Goal: Task Accomplishment & Management: Manage account settings

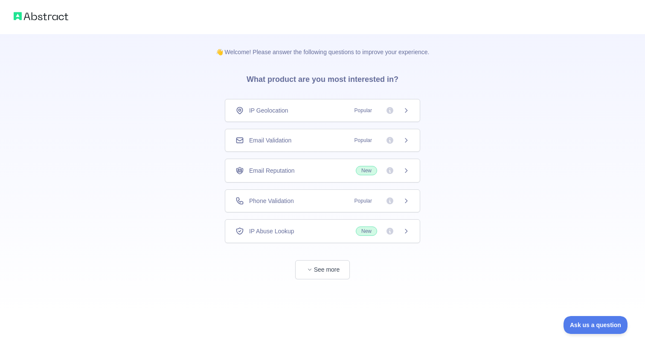
click at [353, 141] on span "Popular" at bounding box center [364, 140] width 28 height 9
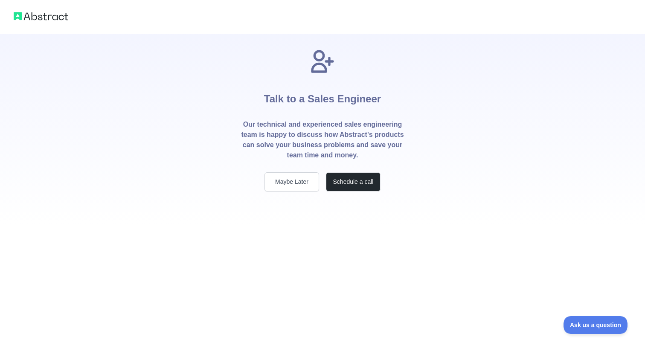
click at [340, 204] on div "Talk to a Sales Engineer Our technical and experienced sales engineering team i…" at bounding box center [322, 130] width 191 height 192
click at [300, 186] on button "Maybe Later" at bounding box center [292, 181] width 55 height 19
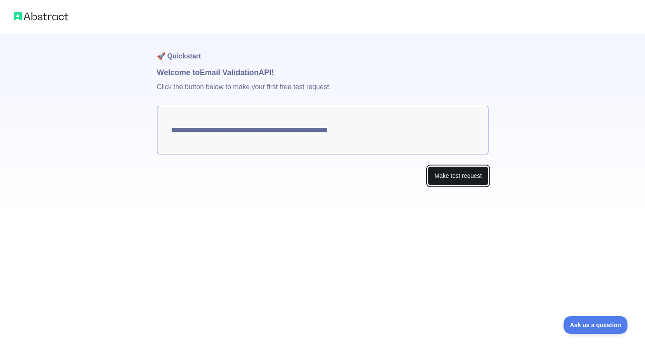
click at [458, 178] on button "Make test request" at bounding box center [458, 175] width 60 height 19
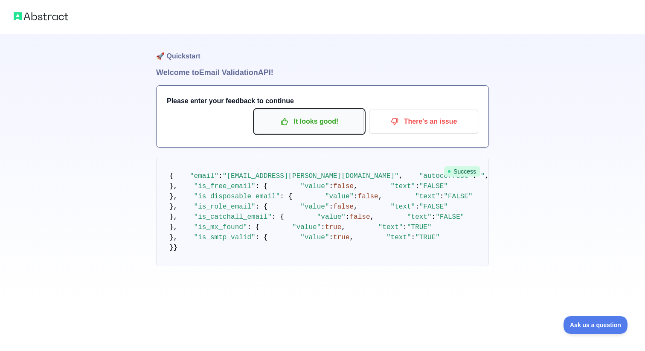
click at [321, 123] on p "It looks good!" at bounding box center [309, 121] width 96 height 15
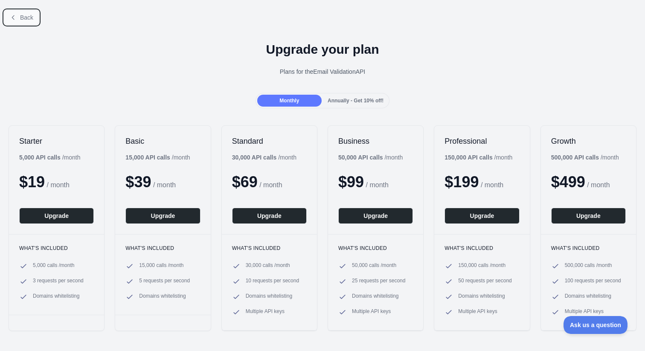
click at [32, 21] on button "Back" at bounding box center [21, 17] width 35 height 15
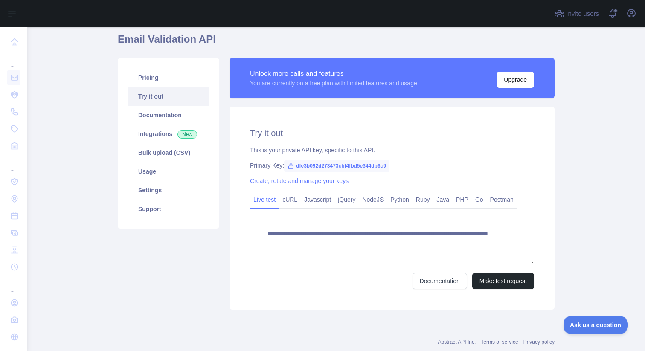
scroll to position [26, 0]
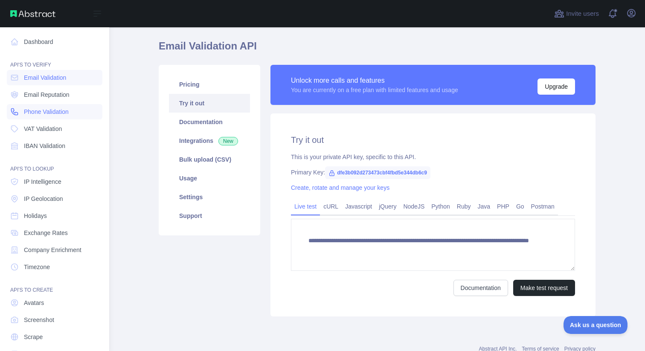
click at [18, 113] on icon at bounding box center [15, 112] width 6 height 6
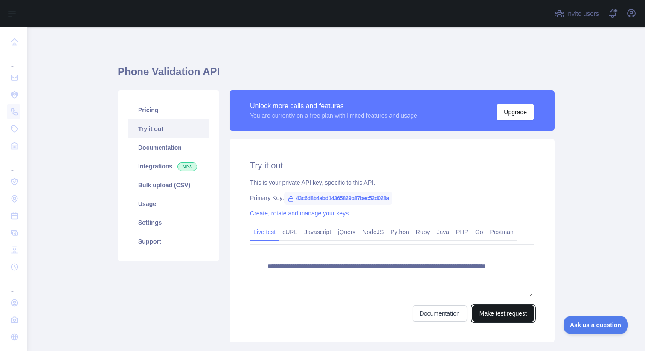
click at [491, 316] on button "Make test request" at bounding box center [503, 314] width 62 height 16
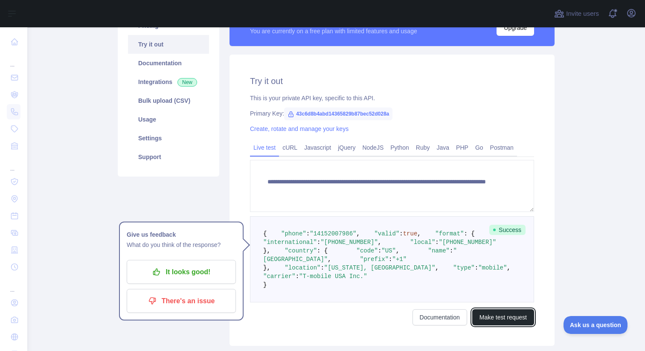
scroll to position [147, 0]
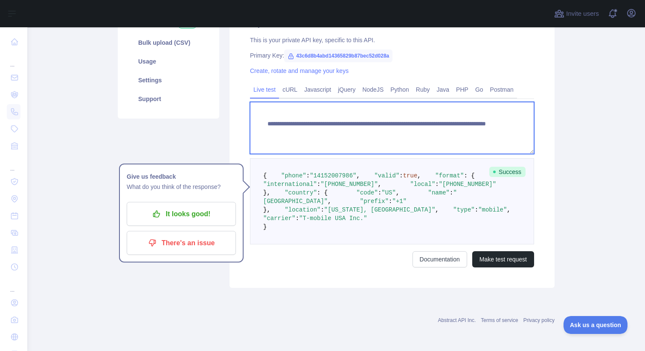
click at [455, 129] on textarea "**********" at bounding box center [392, 128] width 284 height 52
type textarea "**********"
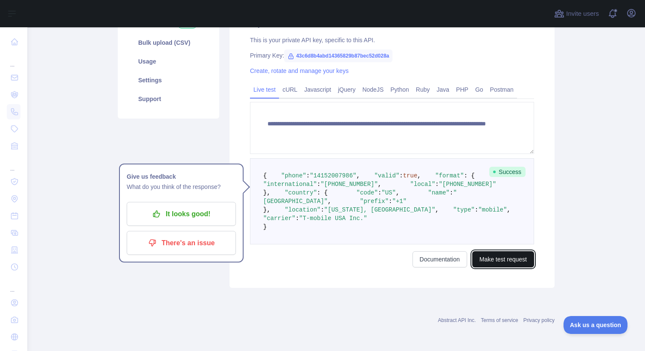
click at [503, 268] on button "Make test request" at bounding box center [503, 259] width 62 height 16
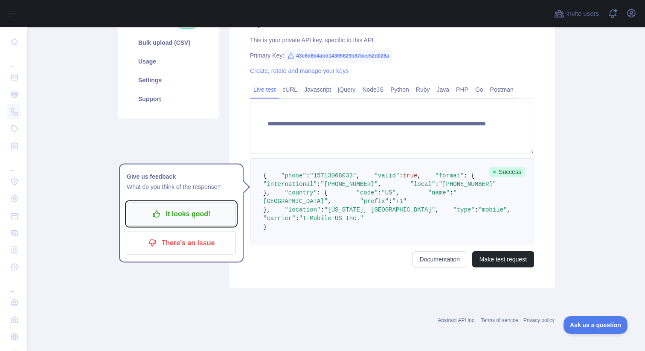
click at [211, 210] on p "It looks good!" at bounding box center [181, 214] width 96 height 15
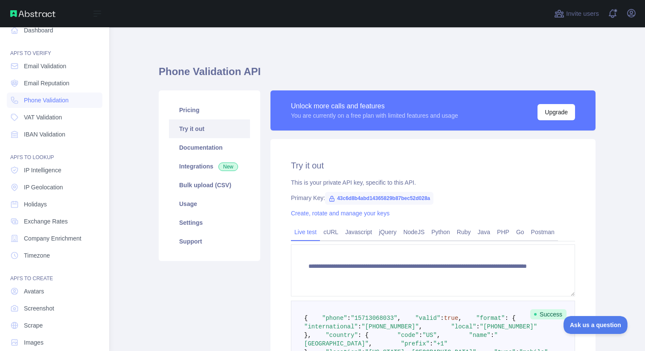
scroll to position [0, 0]
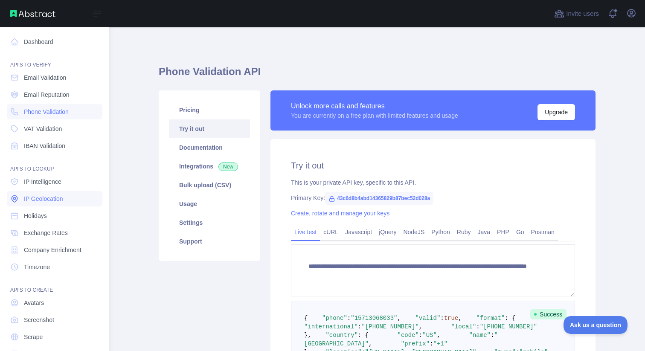
click at [45, 199] on span "IP Geolocation" at bounding box center [43, 199] width 39 height 9
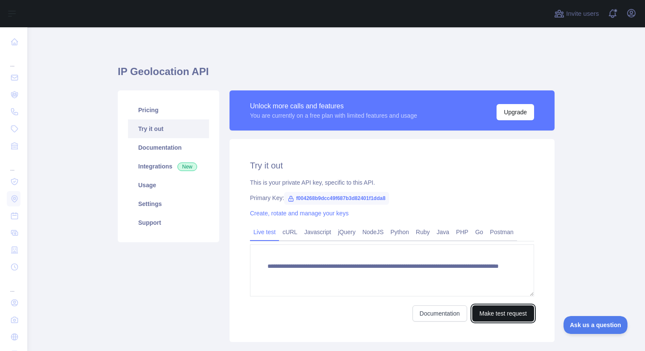
click at [501, 314] on button "Make test request" at bounding box center [503, 314] width 62 height 16
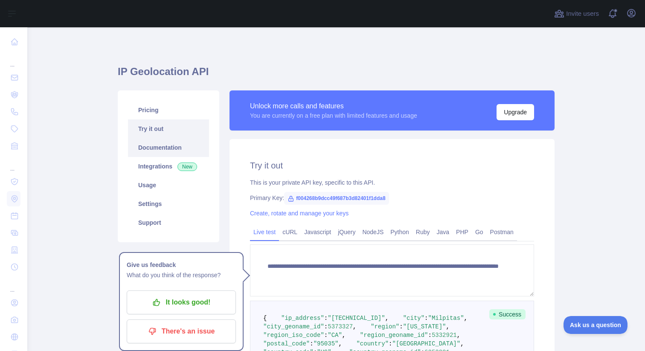
click at [161, 151] on link "Documentation" at bounding box center [168, 147] width 81 height 19
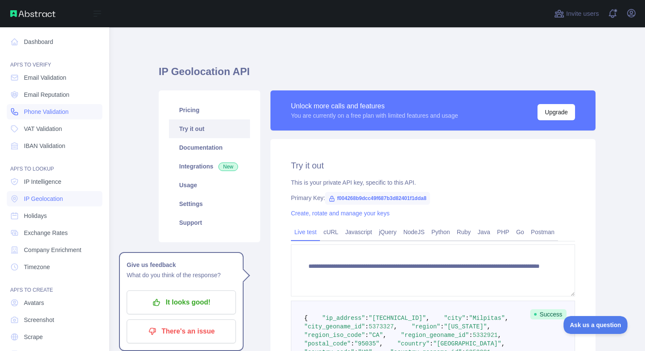
click at [52, 114] on span "Phone Validation" at bounding box center [46, 112] width 45 height 9
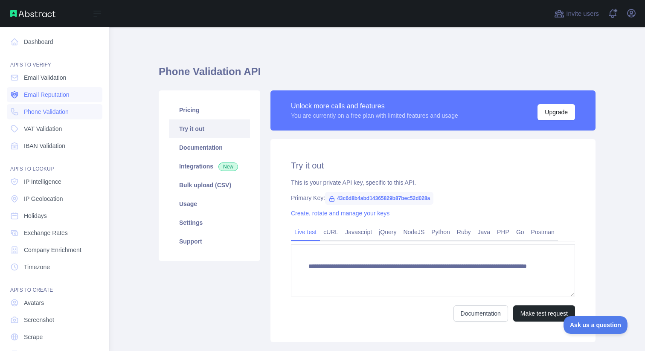
click at [49, 98] on span "Email Reputation" at bounding box center [47, 94] width 46 height 9
click at [50, 78] on span "Email Validation" at bounding box center [45, 77] width 42 height 9
click at [52, 96] on span "Email Reputation" at bounding box center [47, 94] width 46 height 9
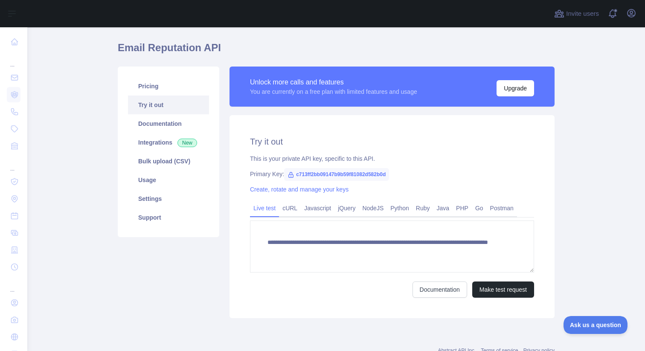
scroll to position [26, 0]
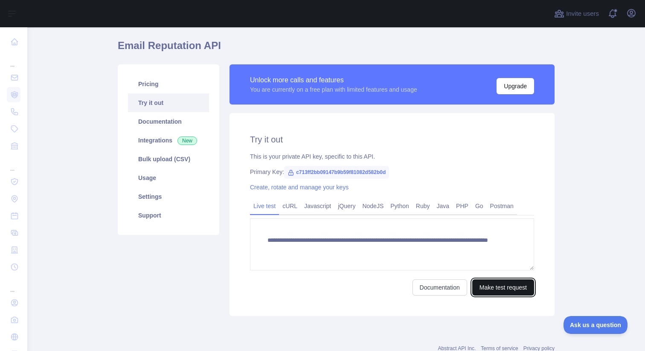
click at [499, 290] on button "Make test request" at bounding box center [503, 288] width 62 height 16
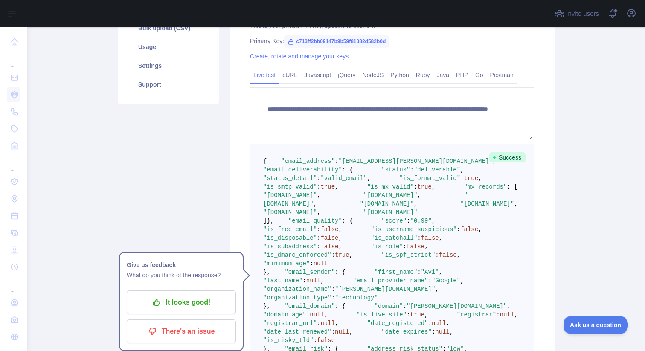
scroll to position [160, 0]
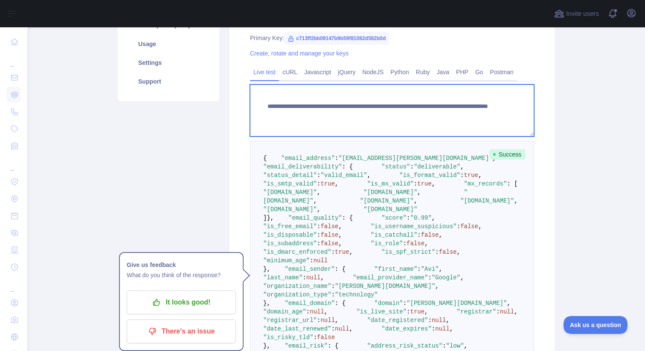
click at [441, 114] on textarea "**********" at bounding box center [392, 111] width 284 height 52
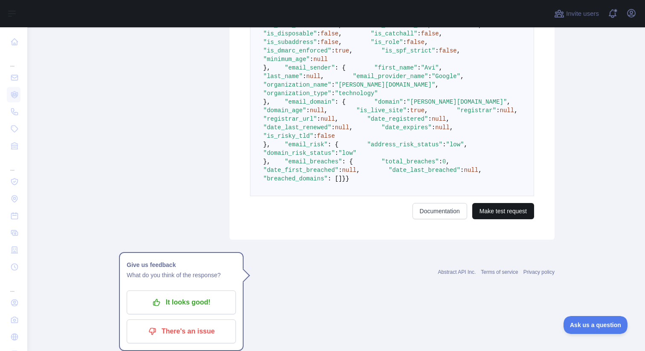
type textarea "**********"
click at [495, 219] on button "Make test request" at bounding box center [503, 211] width 62 height 16
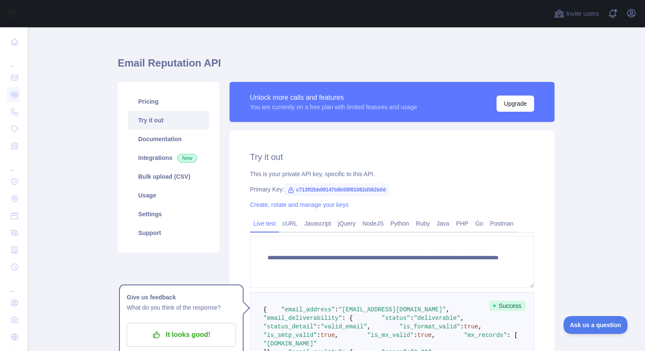
scroll to position [5, 0]
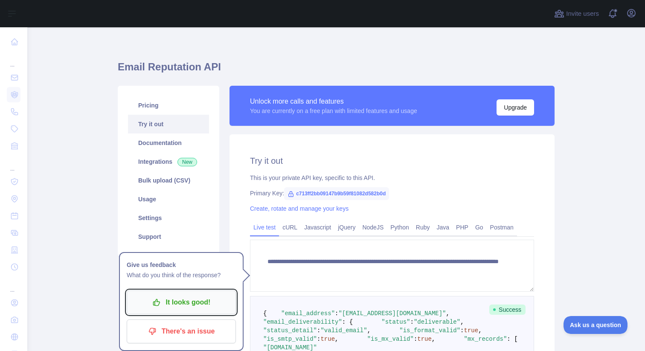
click at [189, 301] on p "It looks good!" at bounding box center [181, 302] width 96 height 15
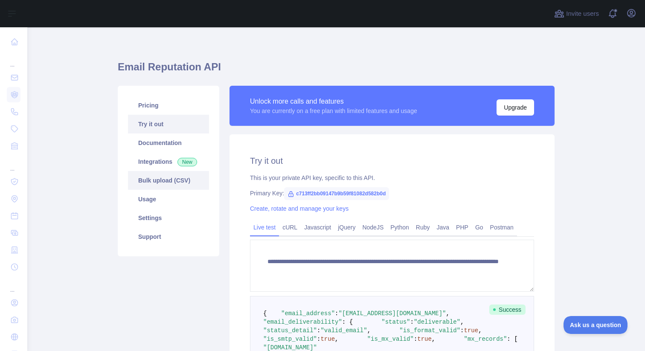
click at [160, 178] on link "Bulk upload (CSV)" at bounding box center [168, 180] width 81 height 19
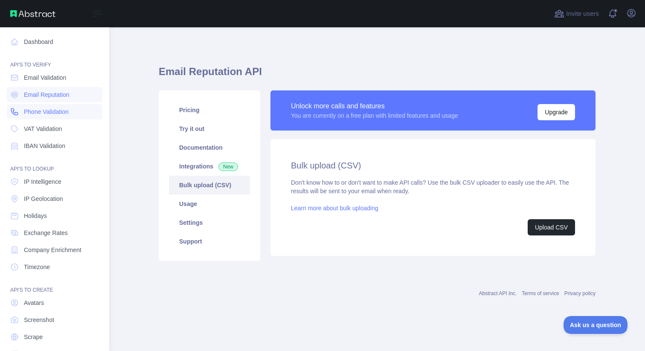
click at [44, 113] on span "Phone Validation" at bounding box center [46, 112] width 45 height 9
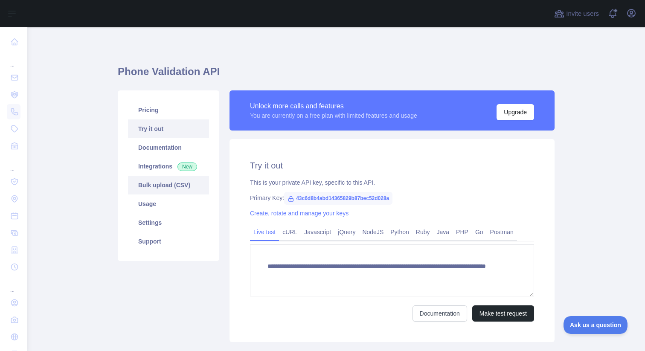
click at [177, 189] on link "Bulk upload (CSV)" at bounding box center [168, 185] width 81 height 19
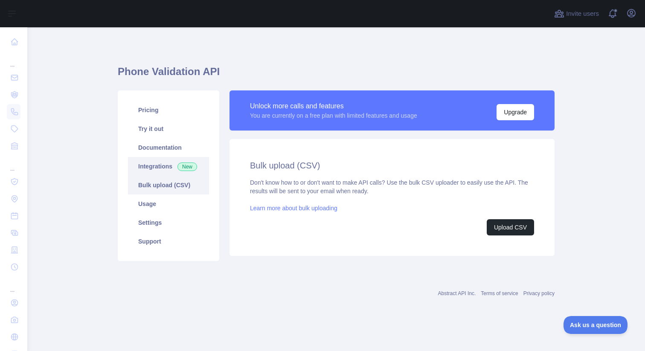
click at [169, 170] on link "Integrations New" at bounding box center [168, 166] width 81 height 19
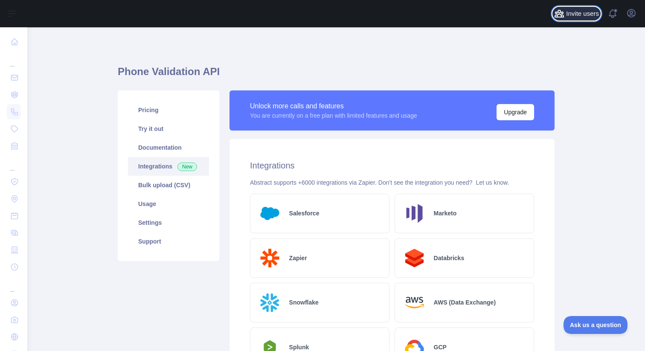
click at [577, 11] on span "Invite users" at bounding box center [582, 14] width 33 height 10
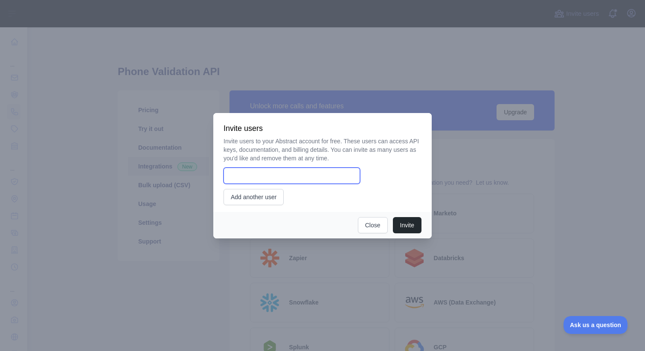
click at [317, 174] on input "email" at bounding box center [292, 176] width 137 height 16
paste input "**********"
type input "**********"
click at [403, 224] on button "Invite" at bounding box center [407, 225] width 29 height 16
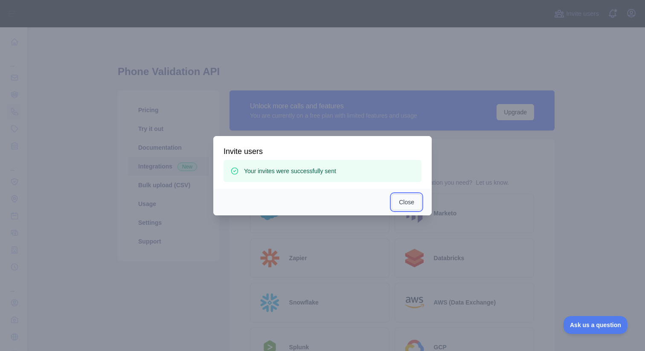
click at [402, 206] on button "Close" at bounding box center [407, 202] width 30 height 16
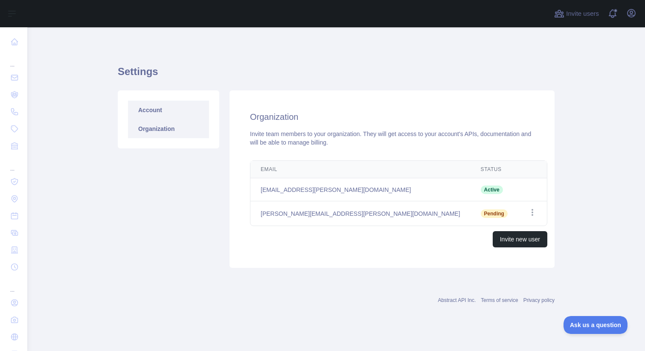
click at [151, 112] on link "Account" at bounding box center [168, 110] width 81 height 19
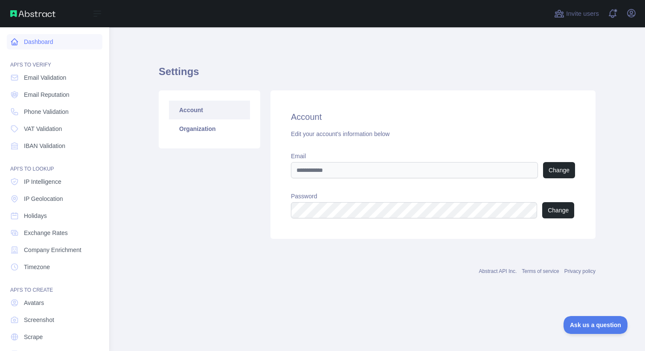
click at [37, 41] on link "Dashboard" at bounding box center [55, 41] width 96 height 15
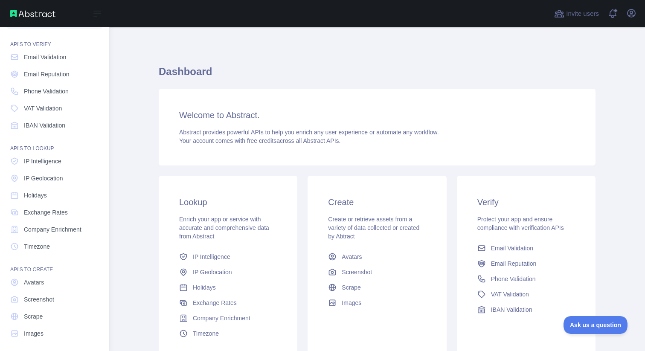
scroll to position [24, 0]
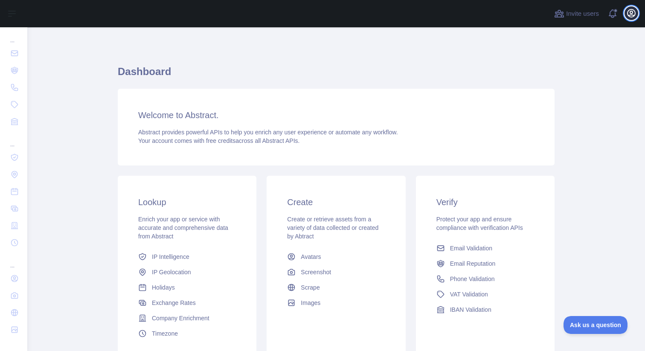
click at [632, 16] on icon "button" at bounding box center [632, 13] width 10 height 10
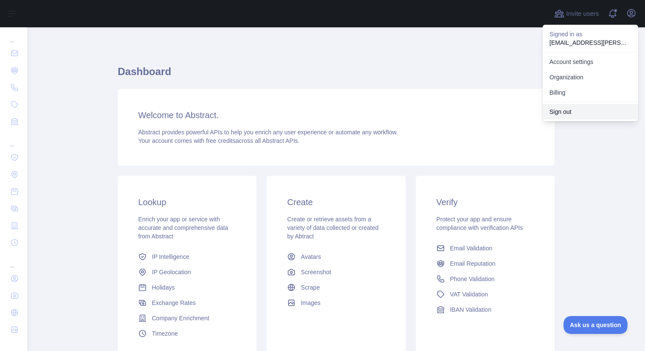
click at [571, 114] on button "Sign out" at bounding box center [591, 111] width 96 height 15
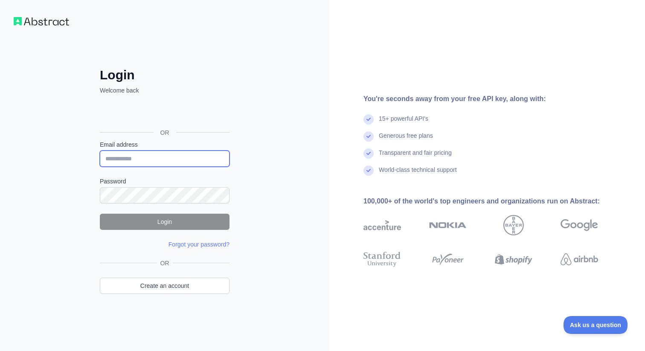
click at [175, 157] on input "Email address" at bounding box center [165, 159] width 130 height 16
paste input "**********"
type input "**********"
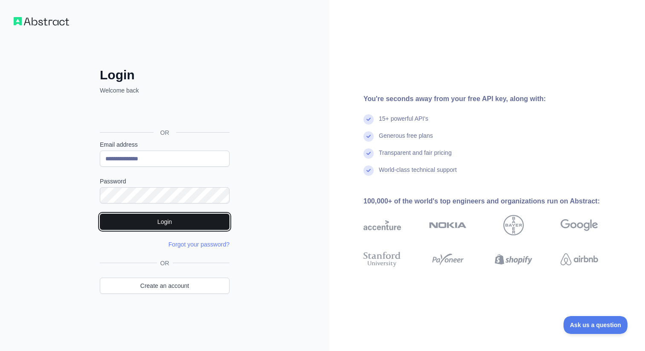
click at [168, 220] on button "Login" at bounding box center [165, 222] width 130 height 16
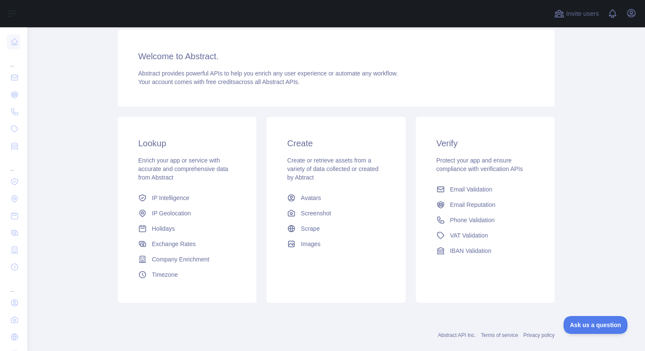
scroll to position [74, 0]
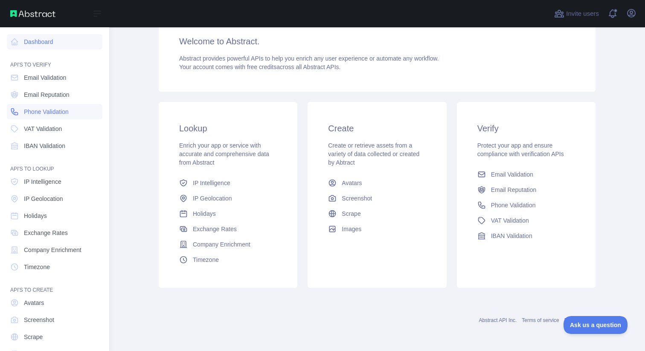
click at [33, 113] on span "Phone Validation" at bounding box center [46, 112] width 45 height 9
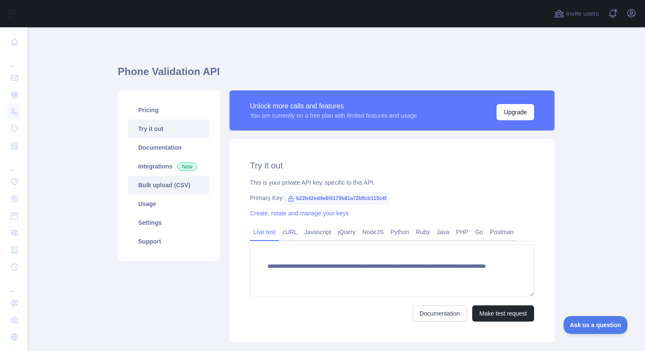
click at [166, 184] on link "Bulk upload (CSV)" at bounding box center [168, 185] width 81 height 19
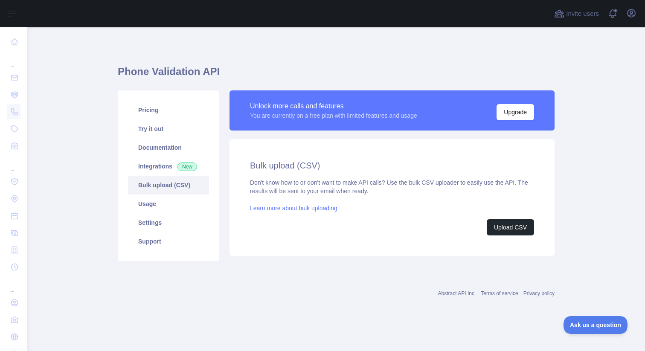
click at [325, 209] on link "Learn more about bulk uploading" at bounding box center [293, 208] width 87 height 7
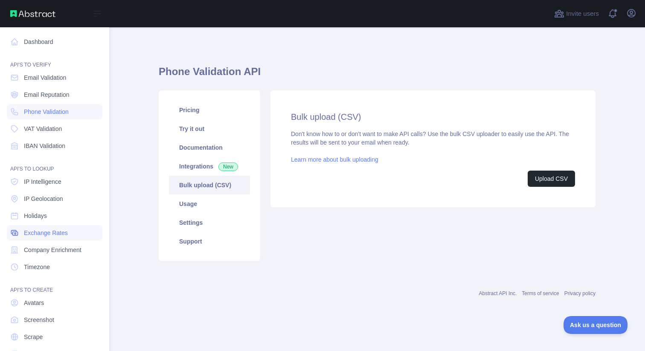
scroll to position [24, 0]
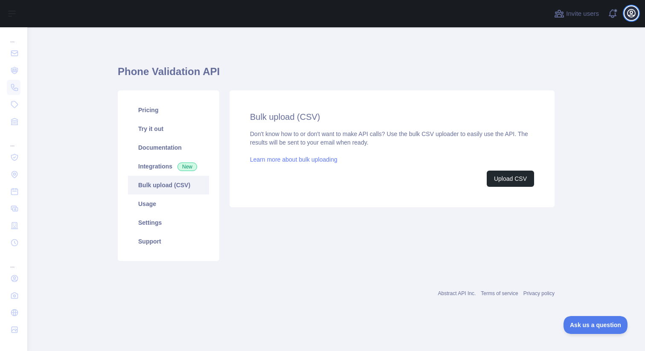
click at [632, 15] on icon "button" at bounding box center [632, 13] width 8 height 8
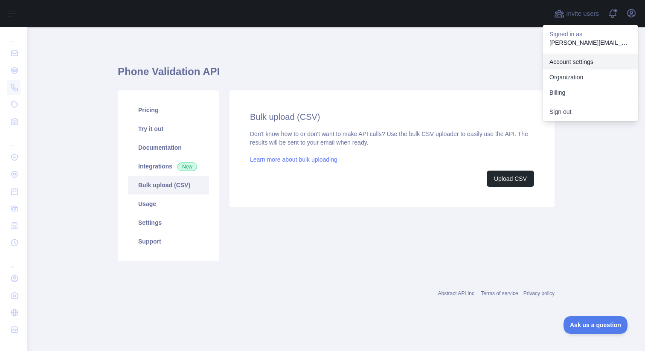
click at [574, 60] on link "Account settings" at bounding box center [591, 61] width 96 height 15
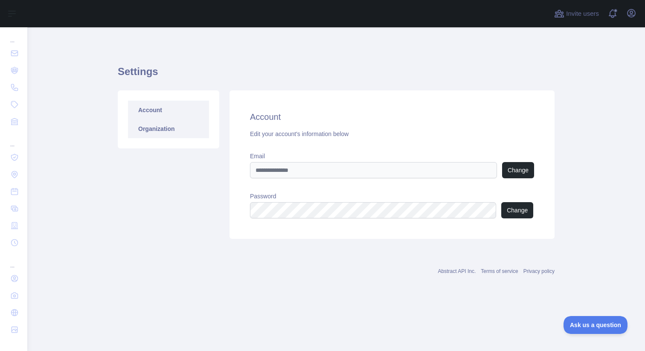
click at [169, 127] on link "Organization" at bounding box center [168, 129] width 81 height 19
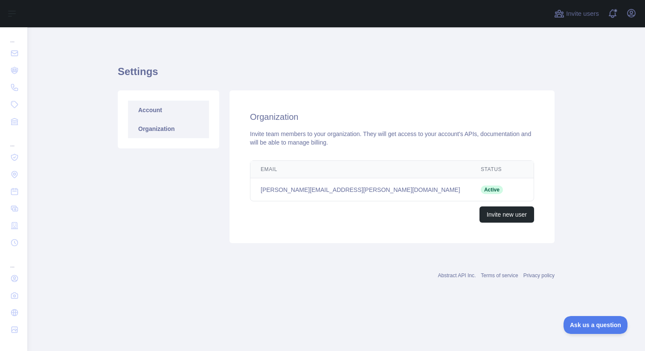
click at [168, 116] on link "Account" at bounding box center [168, 110] width 81 height 19
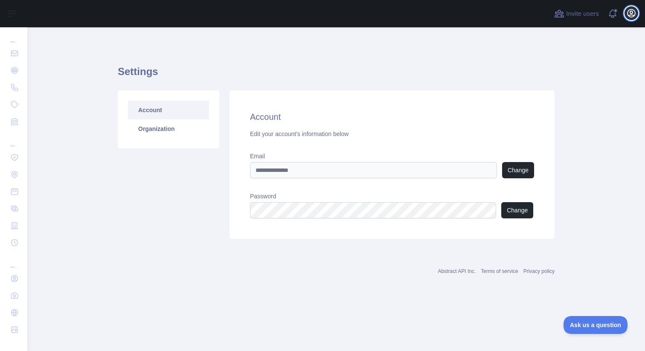
click at [632, 13] on icon "button" at bounding box center [632, 13] width 8 height 8
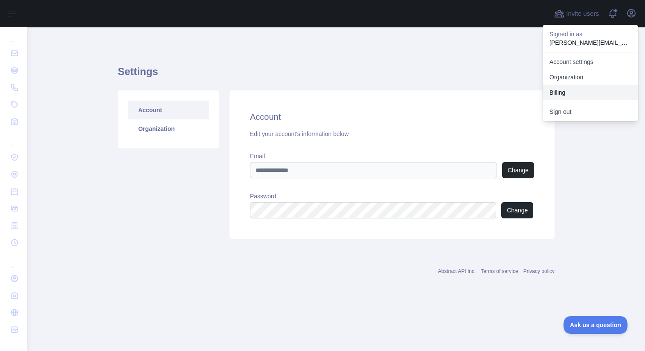
click at [564, 94] on button "Billing" at bounding box center [591, 92] width 96 height 15
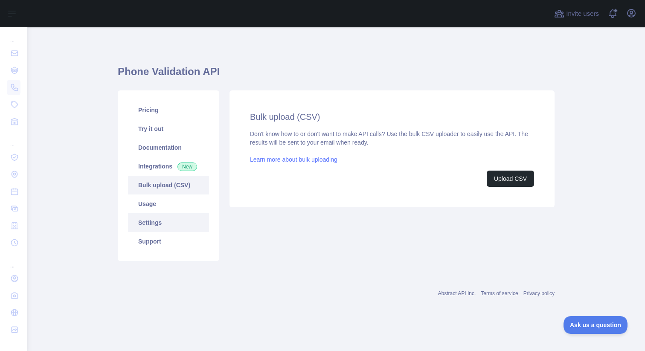
click at [157, 224] on link "Settings" at bounding box center [168, 222] width 81 height 19
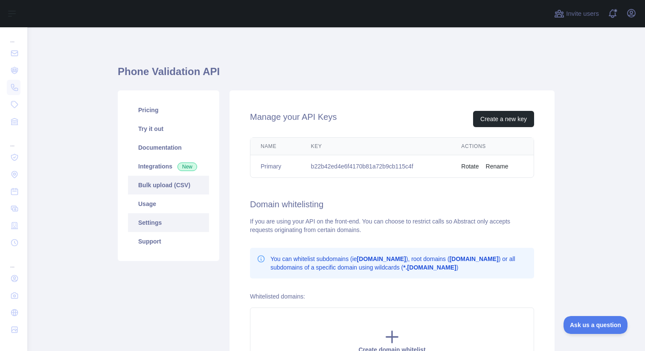
click at [168, 186] on link "Bulk upload (CSV)" at bounding box center [168, 185] width 81 height 19
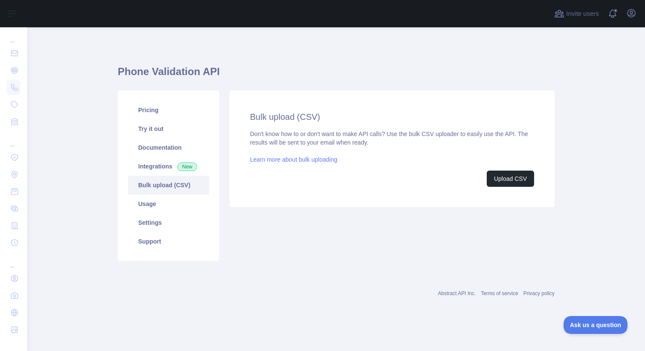
click at [307, 160] on link "Learn more about bulk uploading" at bounding box center [293, 159] width 87 height 7
click at [579, 15] on span "Invite users" at bounding box center [582, 14] width 33 height 10
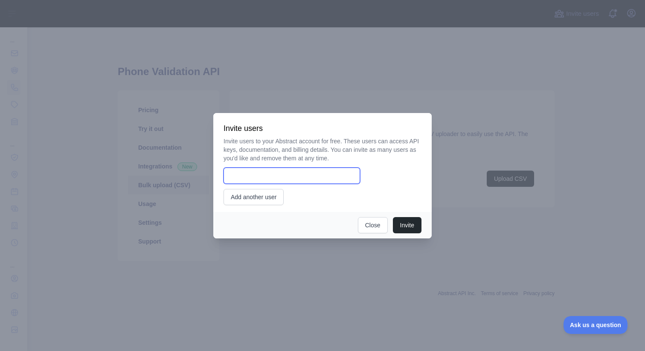
click at [324, 180] on input "email" at bounding box center [292, 176] width 137 height 16
type input "**********"
click at [406, 228] on button "Invite" at bounding box center [407, 225] width 29 height 16
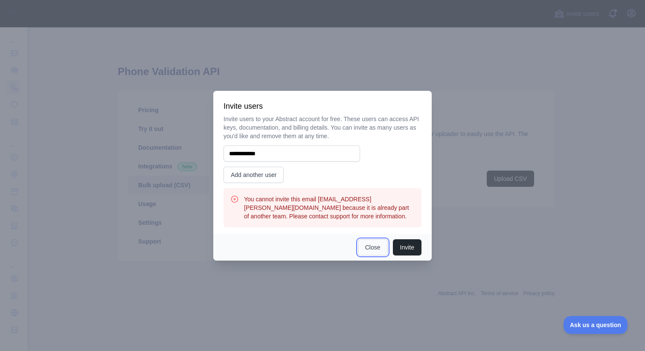
click at [368, 248] on button "Close" at bounding box center [373, 247] width 30 height 16
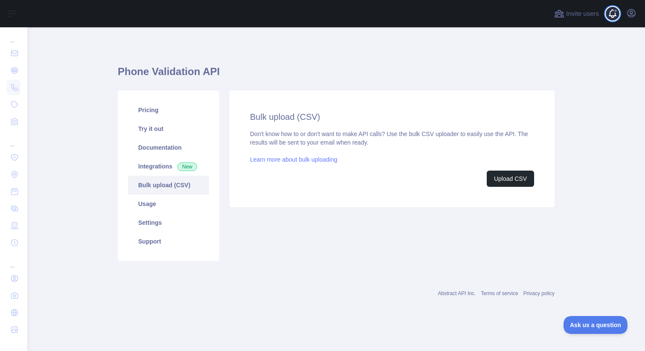
click at [612, 15] on span at bounding box center [616, 13] width 17 height 27
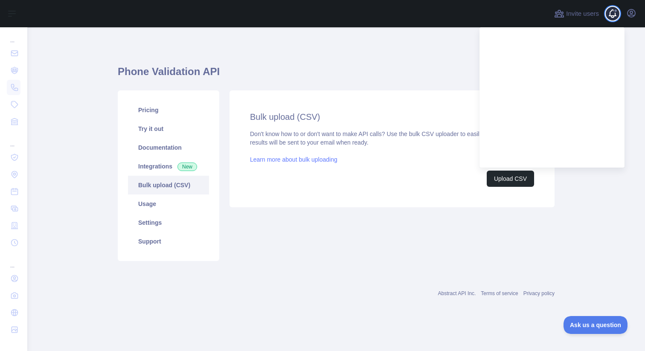
click at [612, 15] on span at bounding box center [616, 13] width 17 height 27
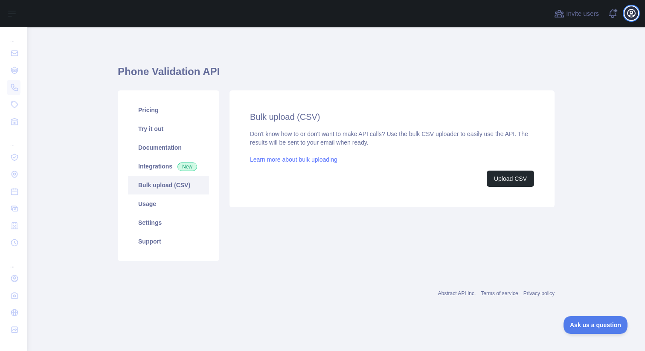
click at [634, 15] on icon "button" at bounding box center [632, 13] width 8 height 8
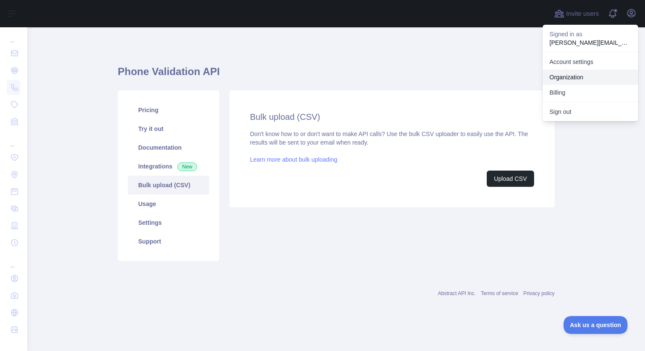
click at [573, 74] on link "Organization" at bounding box center [591, 77] width 96 height 15
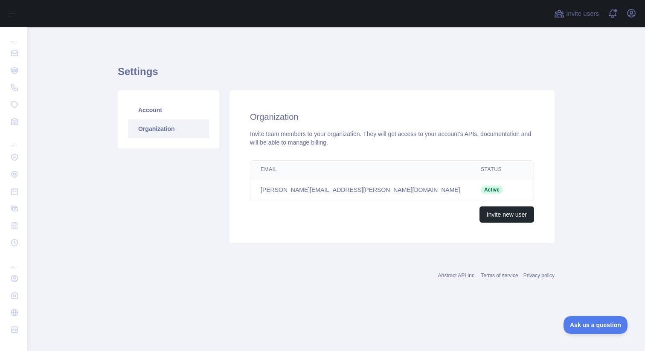
click at [157, 198] on div "Account Organization" at bounding box center [169, 166] width 112 height 153
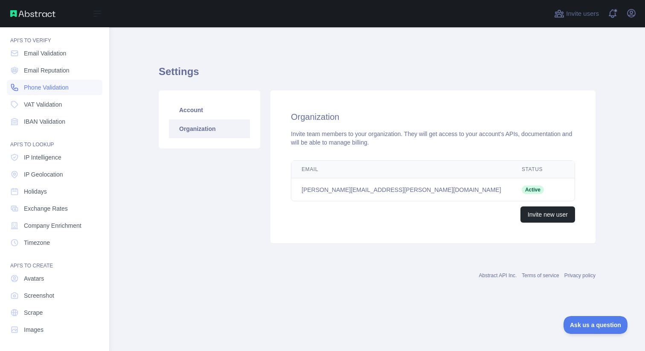
click at [37, 87] on span "Phone Validation" at bounding box center [46, 87] width 45 height 9
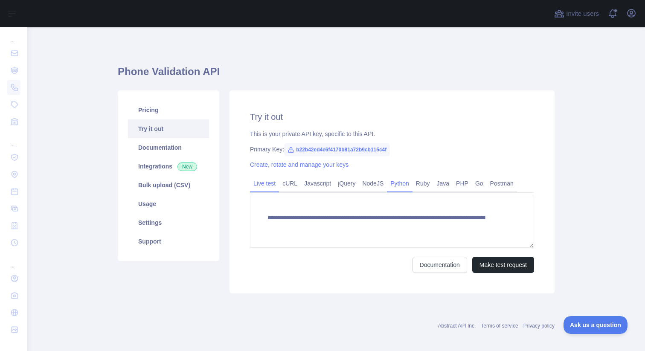
click at [411, 184] on link "Python" at bounding box center [400, 184] width 26 height 14
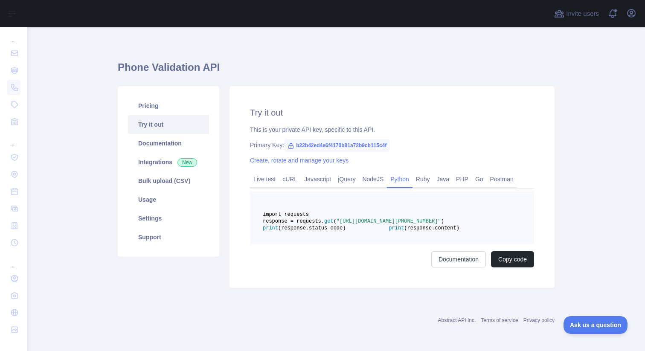
scroll to position [23, 0]
click at [179, 172] on link "Bulk upload (CSV)" at bounding box center [168, 181] width 81 height 19
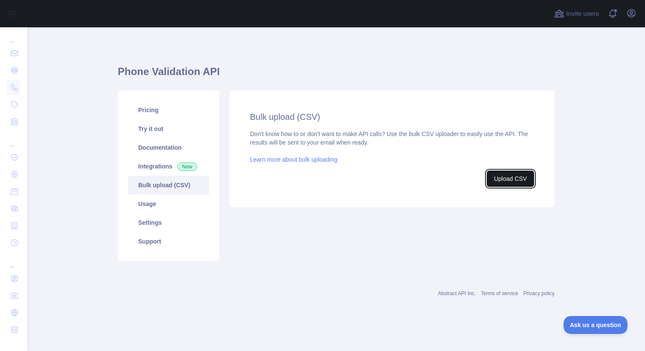
click at [504, 181] on button "Upload CSV" at bounding box center [510, 179] width 47 height 16
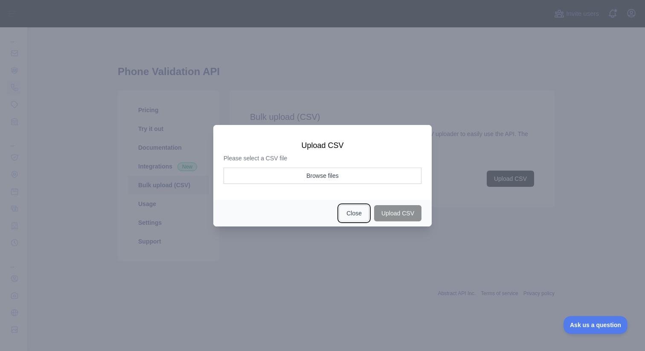
click at [361, 216] on button "Close" at bounding box center [354, 213] width 30 height 16
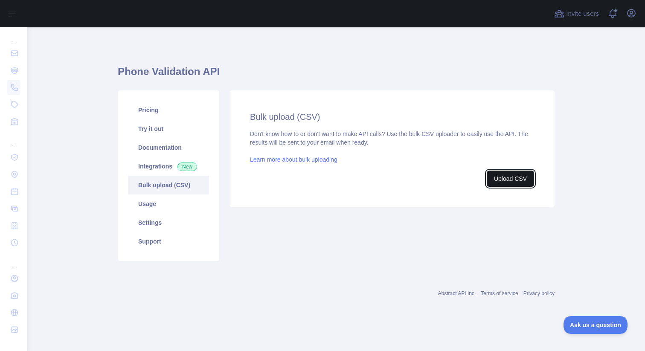
click at [507, 179] on button "Upload CSV" at bounding box center [510, 179] width 47 height 16
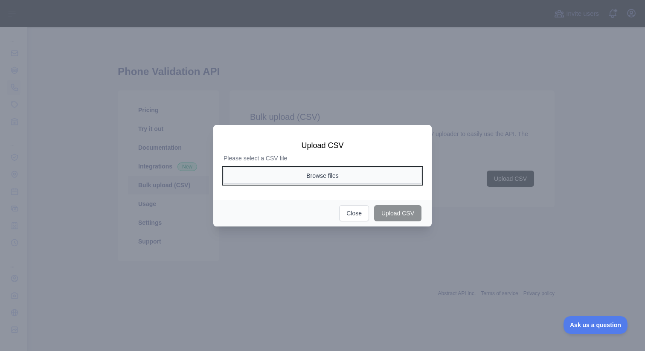
click at [363, 178] on button "Browse files" at bounding box center [323, 176] width 198 height 16
click at [289, 181] on button "Browse files" at bounding box center [323, 176] width 198 height 16
click at [323, 176] on button "Browse files" at bounding box center [323, 176] width 198 height 16
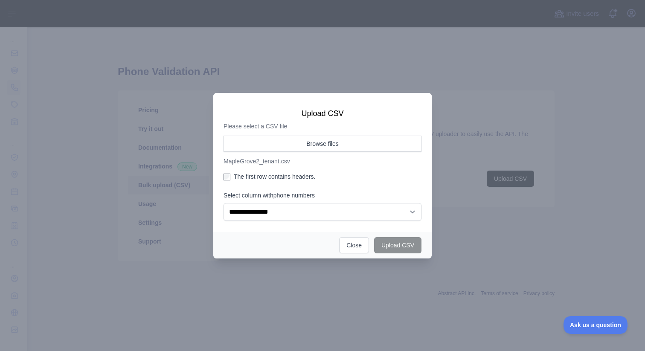
click at [297, 178] on label "The first row contains headers." at bounding box center [323, 176] width 198 height 9
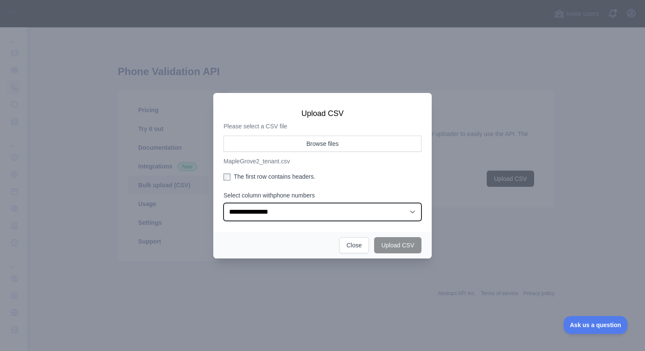
click at [351, 209] on select "**********" at bounding box center [323, 212] width 198 height 18
click at [224, 203] on select "**********" at bounding box center [323, 212] width 198 height 18
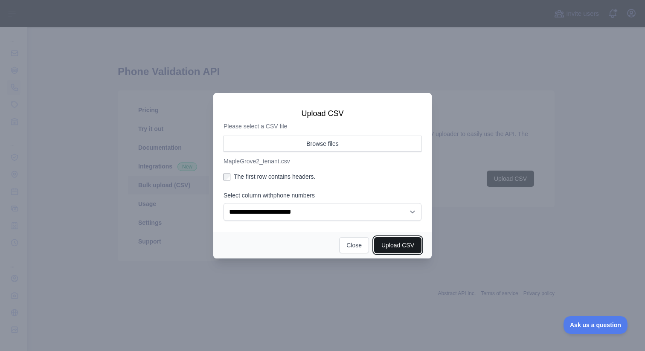
click at [398, 247] on button "Upload CSV" at bounding box center [397, 245] width 47 height 16
select select "**"
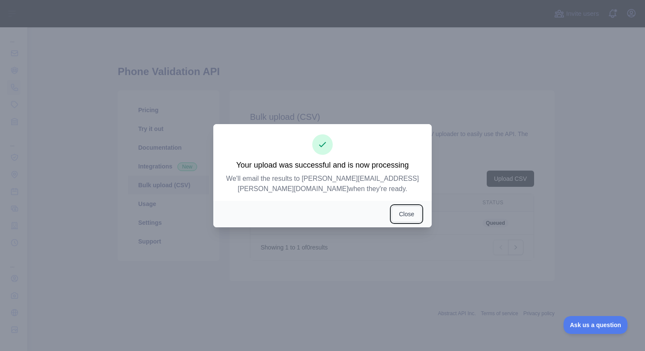
click at [404, 211] on button "Close" at bounding box center [407, 214] width 30 height 16
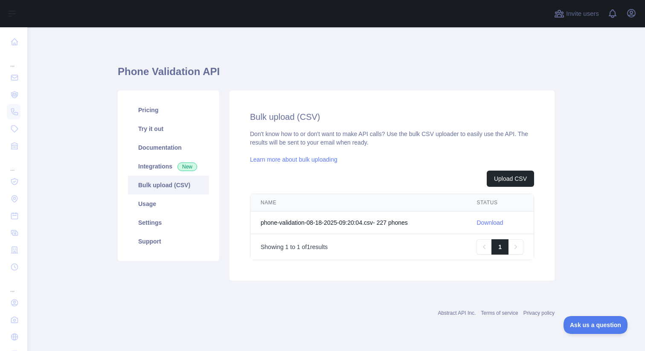
click at [497, 221] on link "Download" at bounding box center [490, 222] width 26 height 7
click at [509, 183] on button "Upload CSV" at bounding box center [510, 179] width 47 height 16
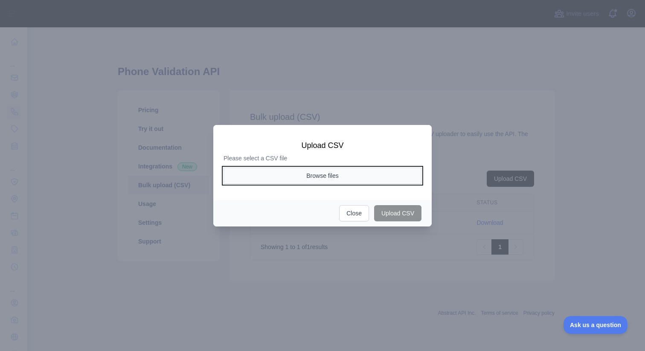
click at [332, 177] on button "Browse files" at bounding box center [323, 176] width 198 height 16
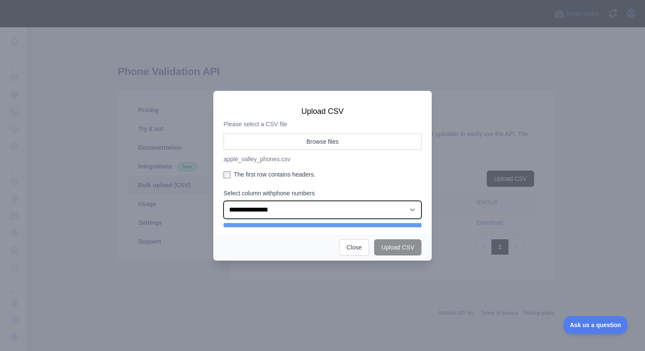
click at [377, 208] on select "**********" at bounding box center [323, 210] width 198 height 18
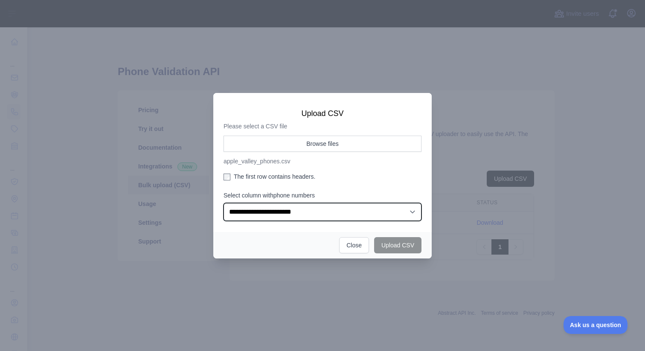
click at [224, 203] on select "**********" at bounding box center [323, 212] width 198 height 18
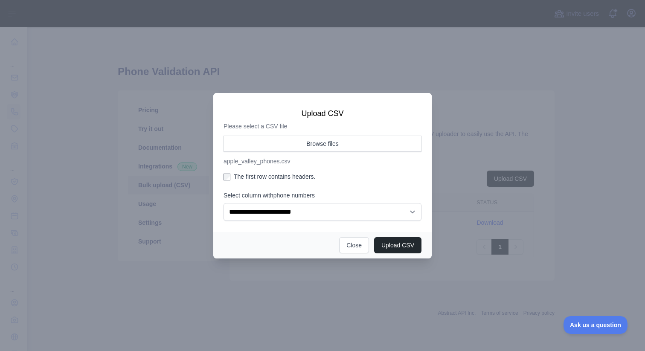
click at [286, 179] on label "The first row contains headers." at bounding box center [323, 176] width 198 height 9
click at [400, 249] on button "Upload CSV" at bounding box center [397, 245] width 47 height 16
select select "**"
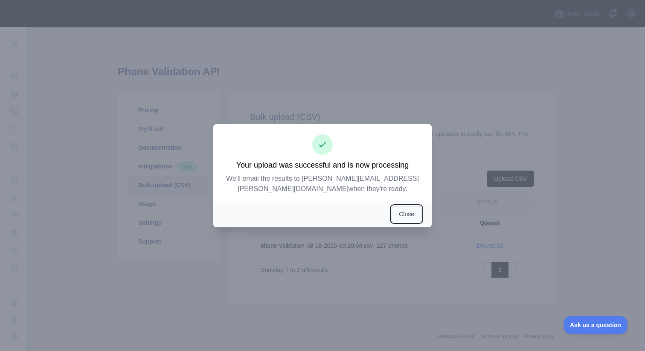
click at [412, 210] on button "Close" at bounding box center [407, 214] width 30 height 16
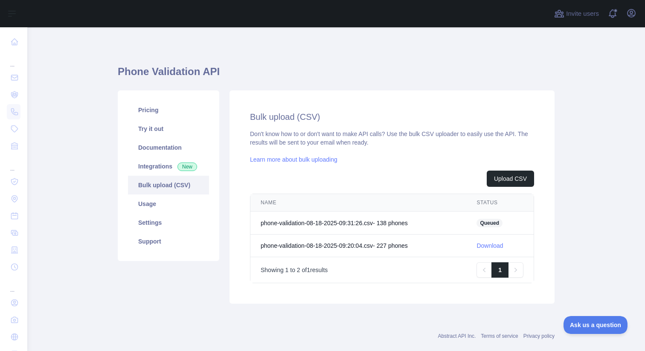
click at [568, 230] on main "Phone Validation API Pricing Try it out Documentation Integrations New Bulk upl…" at bounding box center [336, 189] width 618 height 324
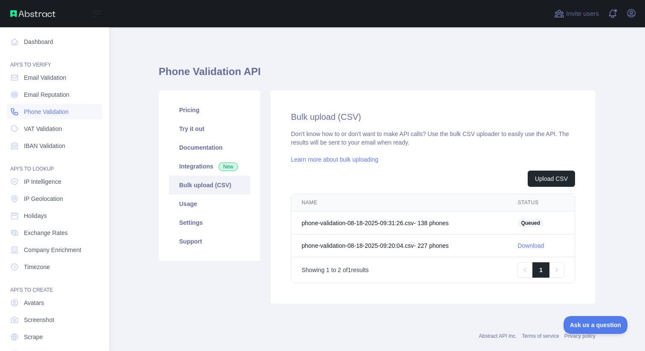
click at [47, 111] on span "Phone Validation" at bounding box center [46, 112] width 45 height 9
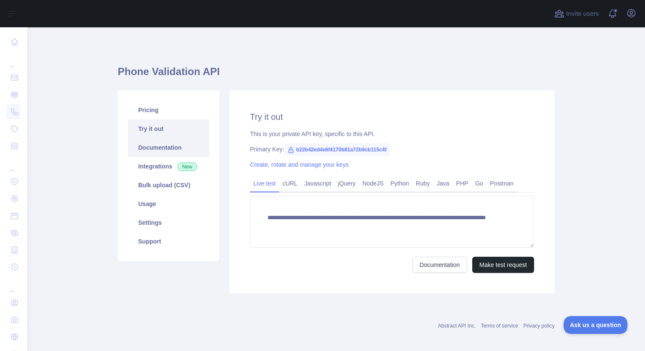
click at [163, 150] on link "Documentation" at bounding box center [168, 147] width 81 height 19
click at [161, 182] on link "Bulk upload (CSV)" at bounding box center [168, 185] width 81 height 19
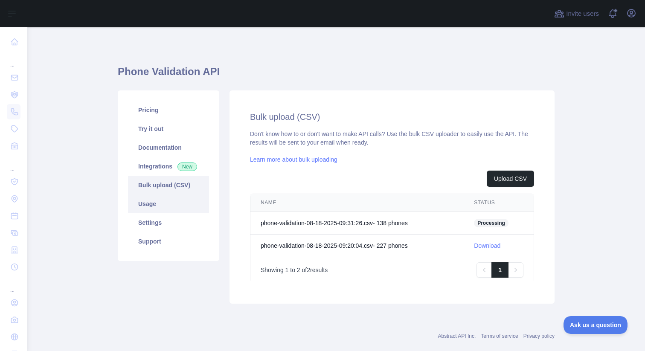
click at [145, 206] on link "Usage" at bounding box center [168, 204] width 81 height 19
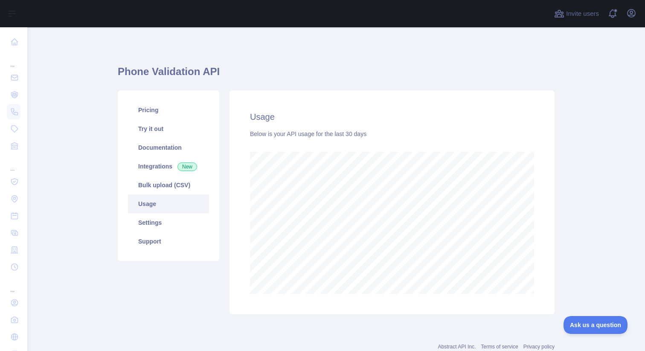
scroll to position [324, 618]
click at [159, 190] on link "Bulk upload (CSV)" at bounding box center [168, 185] width 81 height 19
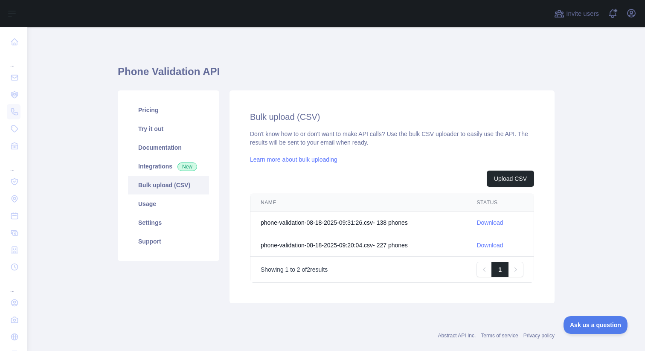
click at [490, 222] on link "Download" at bounding box center [490, 222] width 26 height 7
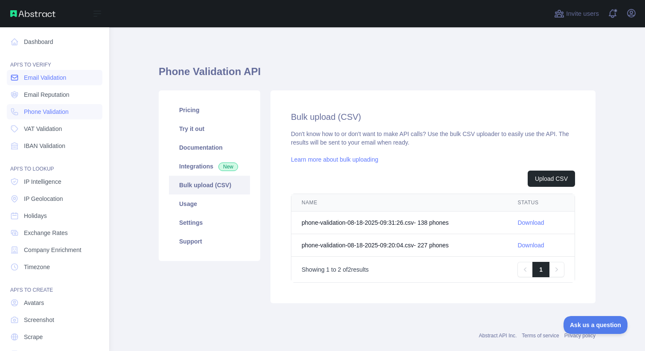
click at [43, 78] on span "Email Validation" at bounding box center [45, 77] width 42 height 9
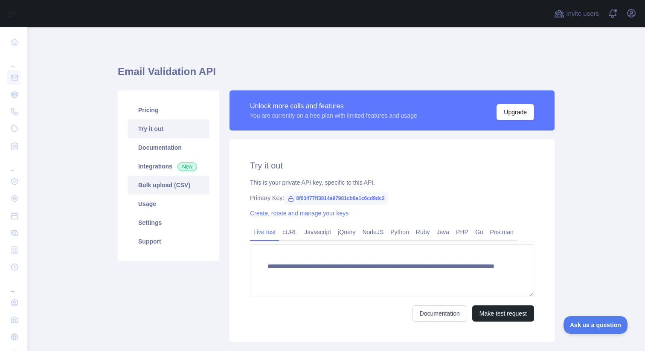
click at [168, 185] on link "Bulk upload (CSV)" at bounding box center [168, 185] width 81 height 19
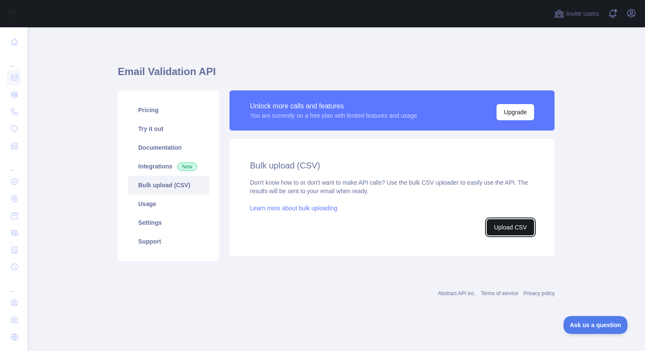
click at [513, 231] on button "Upload CSV" at bounding box center [510, 227] width 47 height 16
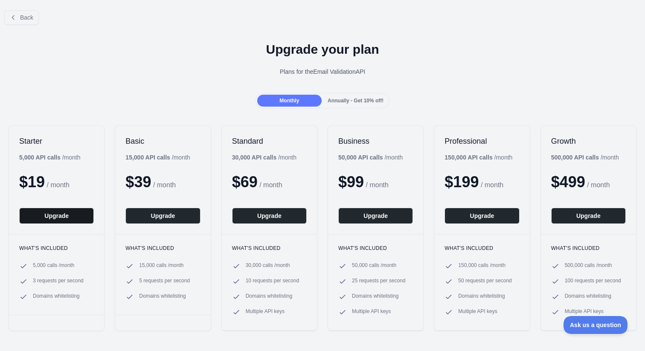
click at [63, 216] on button "Upgrade" at bounding box center [56, 216] width 75 height 16
click at [70, 216] on button "Upgrade" at bounding box center [56, 216] width 75 height 16
